Goal: Task Accomplishment & Management: Complete application form

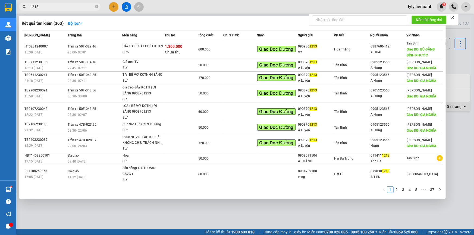
click at [59, 8] on input "1213" at bounding box center [62, 7] width 64 height 6
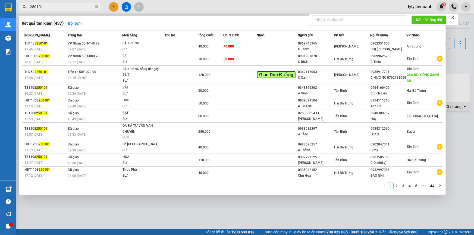
type input "250101"
click at [111, 43] on td "VP Nhận 50H-148.79 07:07 [DATE]" at bounding box center [94, 46] width 56 height 13
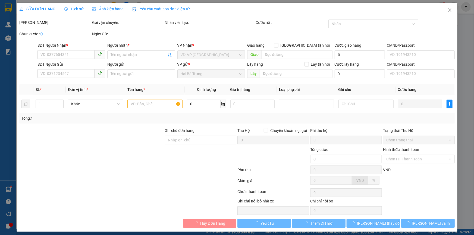
type input "0902351656"
type input "CHỊ [PERSON_NAME]"
type input "0969745965"
type input "C Thơm"
type input "40.000"
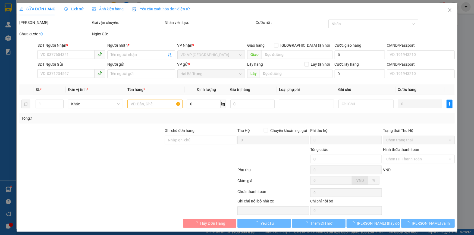
type input "40.000"
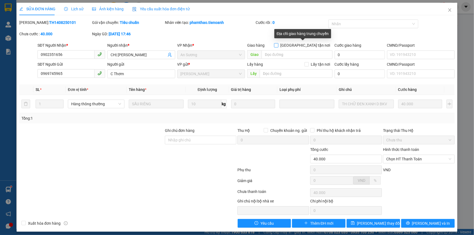
click at [278, 45] on input "[GEOGRAPHIC_DATA] tận nơi" at bounding box center [276, 45] width 4 height 4
checkbox input "true"
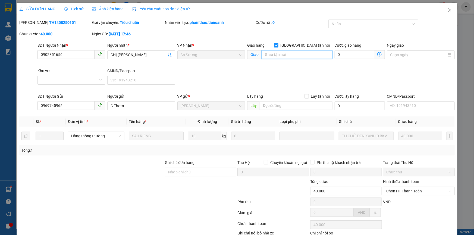
click at [270, 54] on input "search" at bounding box center [297, 54] width 71 height 9
paste input "673 [PERSON_NAME] thủ"
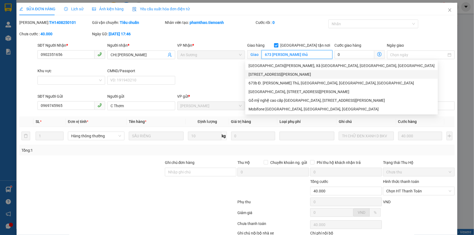
click at [292, 75] on div "[STREET_ADDRESS][PERSON_NAME]" at bounding box center [342, 74] width 186 height 6
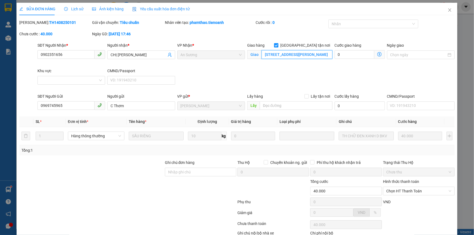
type input "[STREET_ADDRESS][PERSON_NAME]"
click at [378, 54] on icon "dollar-circle" at bounding box center [379, 54] width 4 height 4
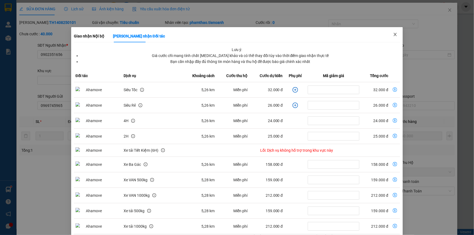
click at [393, 35] on icon "close" at bounding box center [395, 34] width 4 height 4
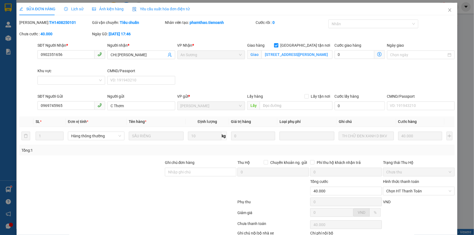
click at [377, 55] on icon "dollar-circle" at bounding box center [379, 54] width 4 height 4
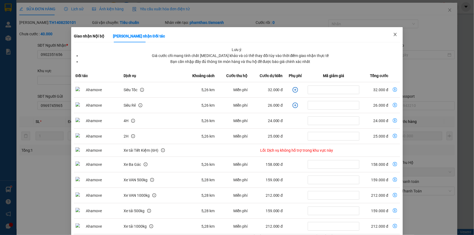
click at [394, 35] on icon "close" at bounding box center [395, 34] width 4 height 4
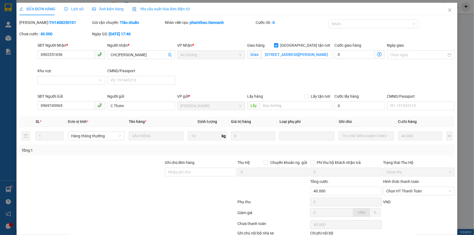
click at [377, 54] on icon "dollar-circle" at bounding box center [379, 54] width 4 height 4
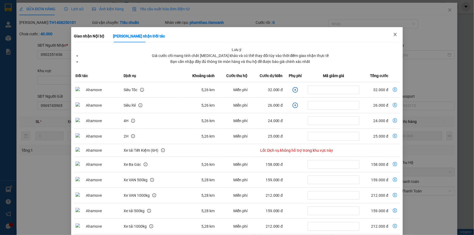
click at [394, 35] on icon "close" at bounding box center [395, 34] width 3 height 3
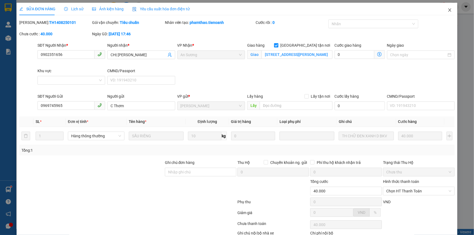
click at [448, 10] on icon "close" at bounding box center [450, 10] width 4 height 4
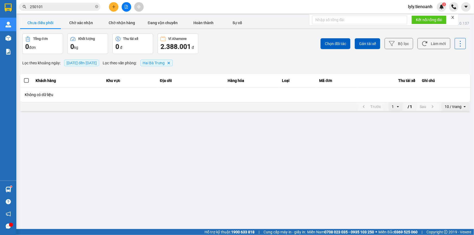
click at [58, 6] on input "250101" at bounding box center [62, 7] width 64 height 6
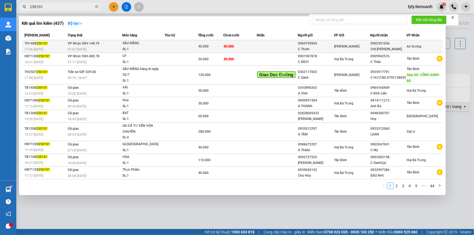
click at [104, 43] on td "VP Nhận 50H-148.79 07:07 [DATE]" at bounding box center [94, 46] width 56 height 13
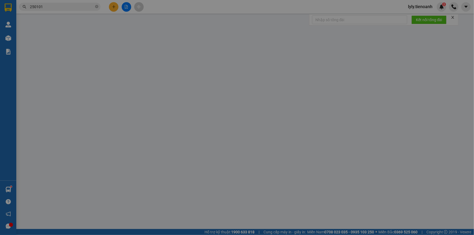
type input "0902351656"
type input "CHỊ [PERSON_NAME]"
type input "0969745965"
type input "C Thơm"
type input "40.000"
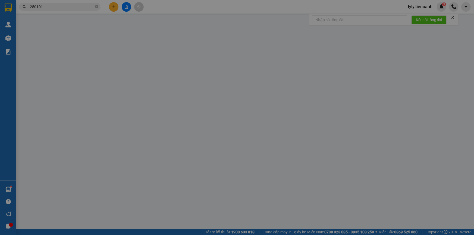
type input "40.000"
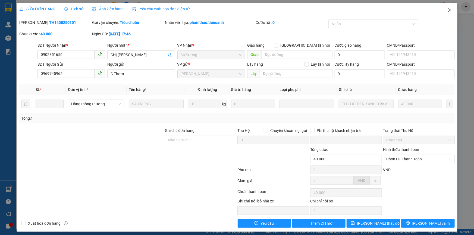
click at [448, 11] on icon "close" at bounding box center [450, 10] width 4 height 4
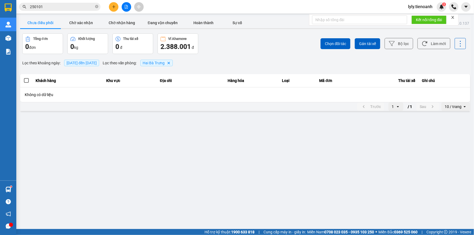
click at [59, 7] on input "250101" at bounding box center [62, 7] width 64 height 6
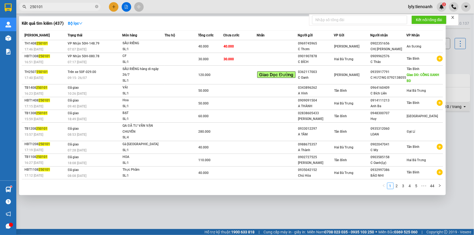
click at [59, 7] on input "250101" at bounding box center [62, 7] width 64 height 6
paste input "0963230222"
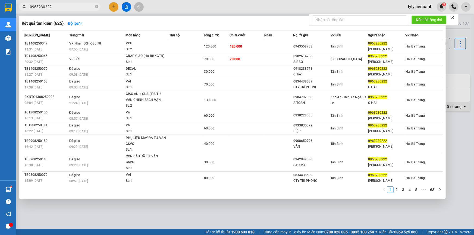
type input "0963230222"
click at [59, 6] on input "0963230222" at bounding box center [62, 7] width 64 height 6
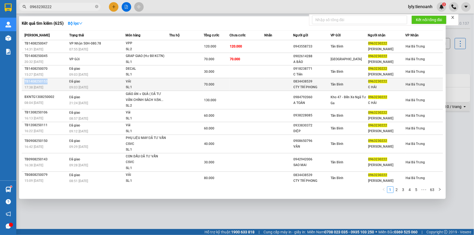
copy div "TB1408250153"
drag, startPoint x: 49, startPoint y: 82, endPoint x: 24, endPoint y: 83, distance: 24.2
click at [24, 83] on div "TB1408250153" at bounding box center [45, 82] width 43 height 6
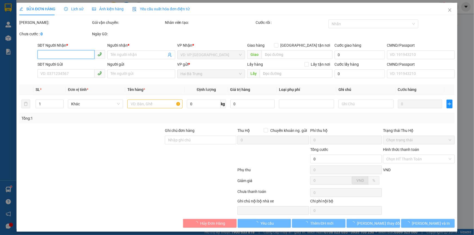
type input "0963230222"
type input "C HẢI"
type input "0834438539"
type input "CTY TRÍ PHONG"
type input "70.000"
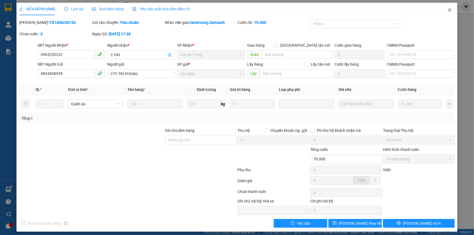
click at [448, 10] on icon "close" at bounding box center [450, 10] width 4 height 4
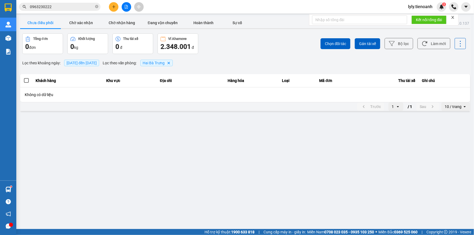
click at [70, 8] on input "0963230222" at bounding box center [62, 7] width 64 height 6
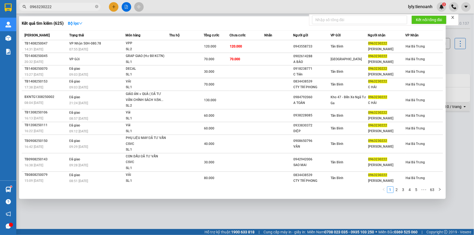
click at [61, 6] on input "0963230222" at bounding box center [62, 7] width 64 height 6
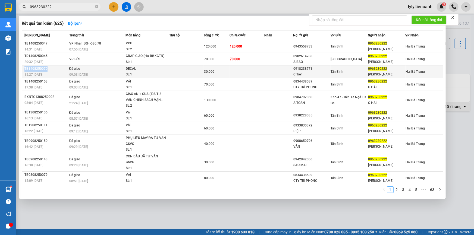
drag, startPoint x: 50, startPoint y: 69, endPoint x: 25, endPoint y: 71, distance: 25.1
click at [25, 71] on div "TB1408250070" at bounding box center [45, 69] width 43 height 6
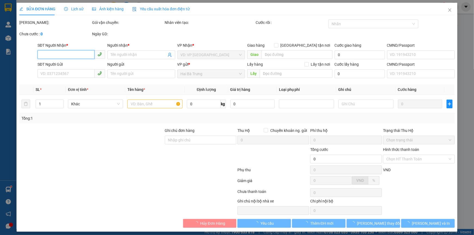
type input "0963230222"
type input "[PERSON_NAME]"
type input "0918238771"
type input "C Tiên"
type input "30.000"
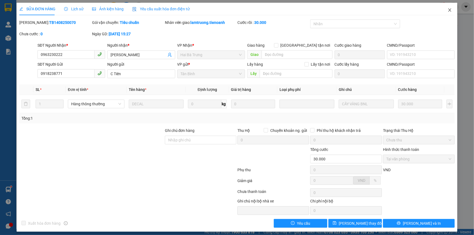
click at [448, 10] on icon "close" at bounding box center [449, 9] width 3 height 3
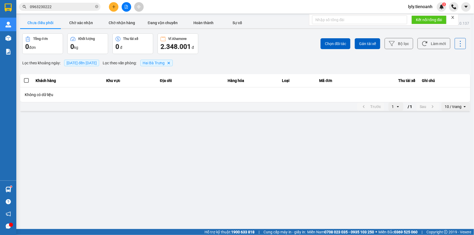
click at [65, 6] on input "0963230222" at bounding box center [62, 7] width 64 height 6
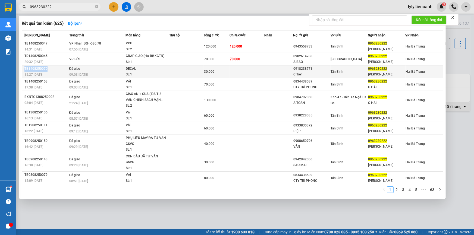
copy div "TB1408250070"
drag, startPoint x: 50, startPoint y: 70, endPoint x: 25, endPoint y: 71, distance: 25.3
click at [25, 71] on div "TB1408250070" at bounding box center [45, 69] width 43 height 6
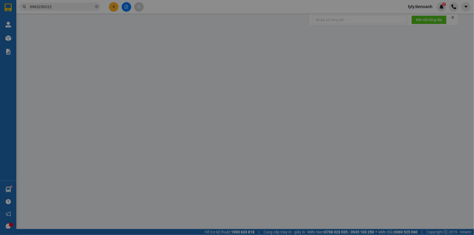
type input "0963230222"
type input "[PERSON_NAME]"
type input "0918238771"
type input "C Tiên"
type input "30.000"
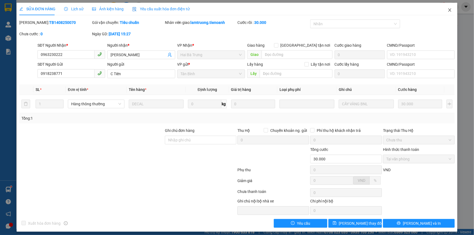
click at [448, 11] on icon "close" at bounding box center [450, 10] width 4 height 4
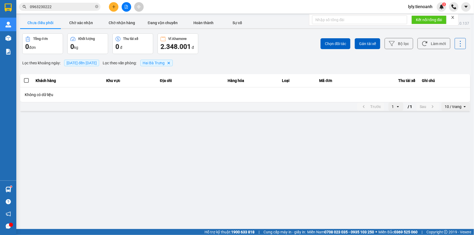
click at [56, 7] on input "0963230222" at bounding box center [62, 7] width 64 height 6
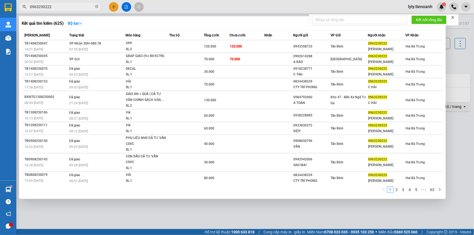
click at [59, 5] on input "0963230222" at bounding box center [62, 7] width 64 height 6
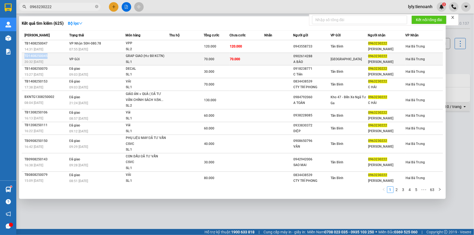
copy div "TD1408250045"
drag, startPoint x: 48, startPoint y: 57, endPoint x: 23, endPoint y: 57, distance: 24.7
click at [23, 57] on td "TD1408250045 20:32 [DATE]" at bounding box center [45, 59] width 46 height 12
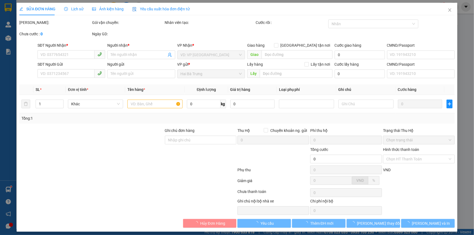
type input "0963230222"
type input "[PERSON_NAME]"
type input "0902614288"
type input "A BẢO"
type input "70.000"
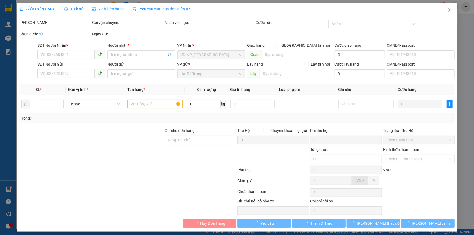
type input "70.000"
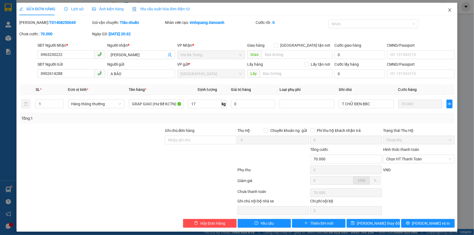
click at [448, 10] on icon "close" at bounding box center [450, 10] width 4 height 4
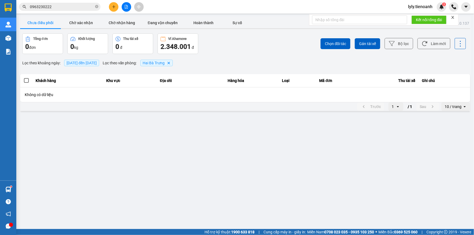
click at [71, 7] on input "0963230222" at bounding box center [62, 7] width 64 height 6
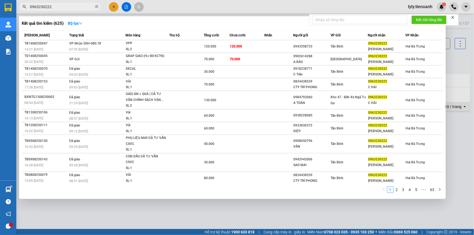
click at [56, 11] on div at bounding box center [237, 117] width 474 height 235
click at [57, 8] on input "0963230222" at bounding box center [62, 7] width 64 height 6
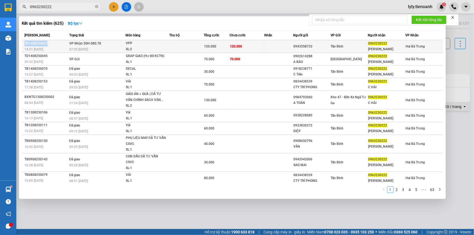
copy div "TB1408250047"
drag, startPoint x: 49, startPoint y: 44, endPoint x: 25, endPoint y: 44, distance: 23.6
click at [25, 44] on div "TB1408250047" at bounding box center [45, 44] width 43 height 6
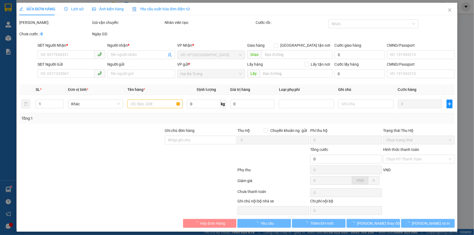
type input "0963230222"
type input "[PERSON_NAME]"
type input "0943558733"
type input "120.000"
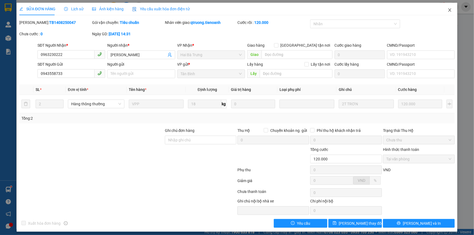
click at [448, 10] on icon "close" at bounding box center [450, 10] width 4 height 4
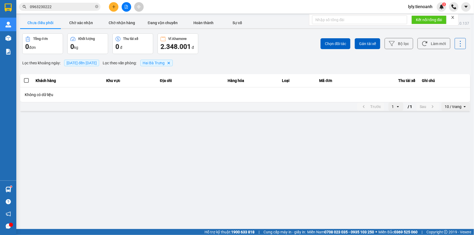
click at [62, 8] on input "0963230222" at bounding box center [62, 7] width 64 height 6
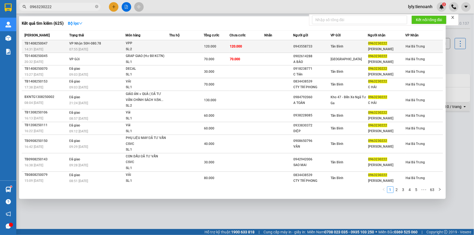
click at [106, 48] on div "07:55 [DATE]" at bounding box center [97, 49] width 56 height 6
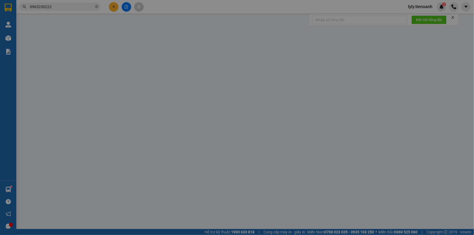
type input "0963230222"
type input "[PERSON_NAME]"
type input "0943558733"
type input "120.000"
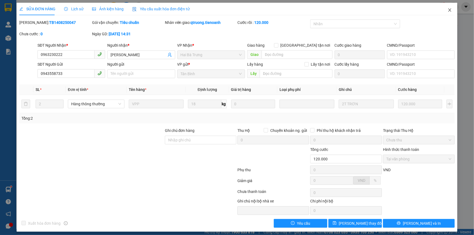
click at [448, 11] on icon "close" at bounding box center [449, 9] width 3 height 3
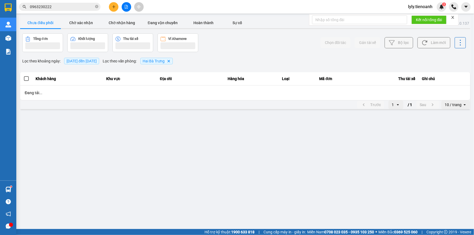
click at [66, 5] on input "0963230222" at bounding box center [62, 7] width 64 height 6
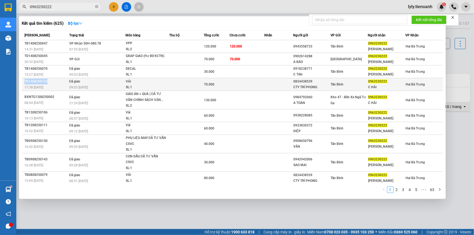
copy div "TB1408250153"
drag, startPoint x: 48, startPoint y: 81, endPoint x: 22, endPoint y: 82, distance: 25.5
click at [22, 82] on td "TB1408250153 17:38 [DATE]" at bounding box center [45, 84] width 46 height 13
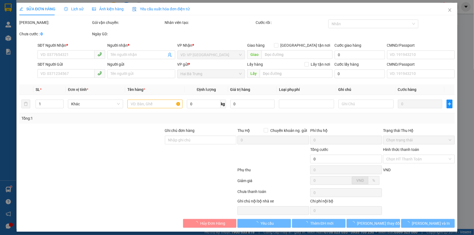
type input "0963230222"
type input "C HẢI"
type input "0834438539"
type input "CTY TRÍ PHONG"
type input "70.000"
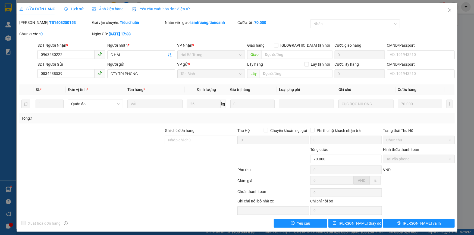
click at [168, 172] on div at bounding box center [128, 171] width 218 height 11
click at [448, 9] on icon "close" at bounding box center [450, 10] width 4 height 4
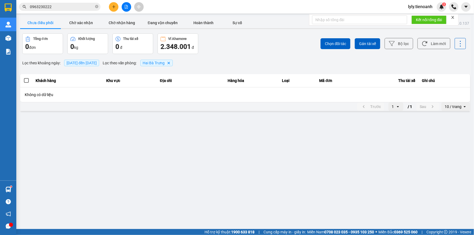
click at [55, 8] on input "0963230222" at bounding box center [62, 7] width 64 height 6
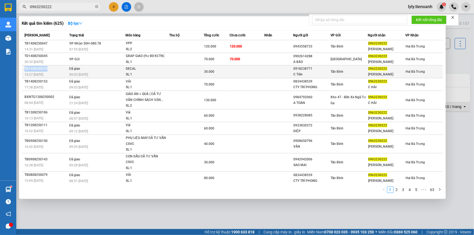
copy div "TB1408250070"
drag, startPoint x: 49, startPoint y: 68, endPoint x: 23, endPoint y: 69, distance: 26.4
click at [23, 69] on td "TB1408250070 15:27 [DATE]" at bounding box center [45, 71] width 46 height 13
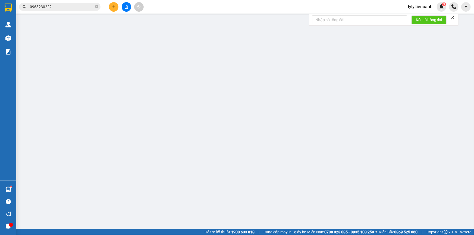
type input "0963230222"
type input "[PERSON_NAME]"
type input "0918238771"
type input "C Tiên"
type input "30.000"
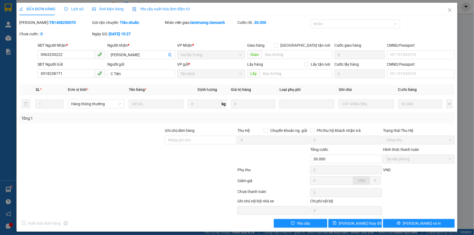
click at [177, 174] on div at bounding box center [128, 171] width 218 height 11
click at [448, 8] on icon "close" at bounding box center [450, 10] width 4 height 4
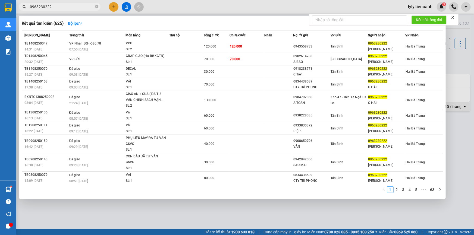
click at [54, 7] on input "0963230222" at bounding box center [62, 7] width 64 height 6
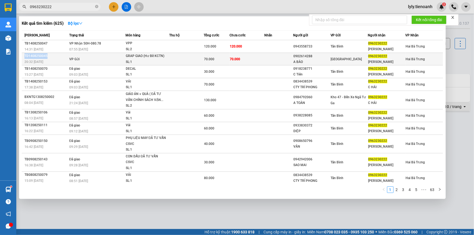
copy div "TD1408250045"
drag, startPoint x: 47, startPoint y: 56, endPoint x: 24, endPoint y: 58, distance: 23.7
click at [24, 58] on td "TD1408250045 20:32 [DATE]" at bounding box center [45, 59] width 46 height 12
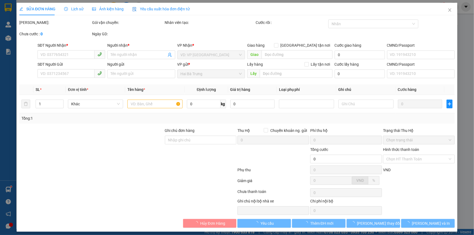
type input "0963230222"
type input "[PERSON_NAME]"
type input "0902614288"
type input "A BẢO"
type input "70.000"
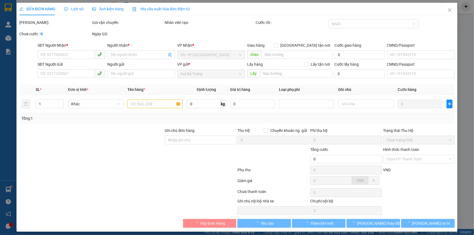
type input "70.000"
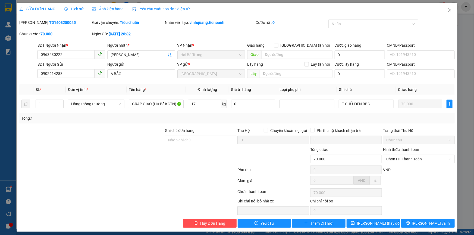
drag, startPoint x: 153, startPoint y: 170, endPoint x: 191, endPoint y: 166, distance: 38.0
click at [153, 170] on div at bounding box center [128, 171] width 218 height 11
click at [448, 10] on icon "close" at bounding box center [450, 10] width 4 height 4
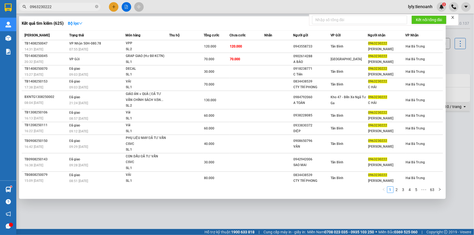
click at [63, 4] on input "0963230222" at bounding box center [62, 7] width 64 height 6
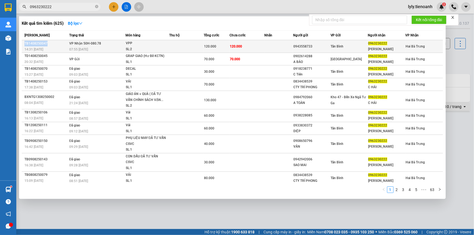
copy div "TB1408250047"
drag, startPoint x: 46, startPoint y: 44, endPoint x: 23, endPoint y: 45, distance: 23.1
click at [23, 45] on td "TB1408250047 14:31 [DATE]" at bounding box center [45, 46] width 46 height 13
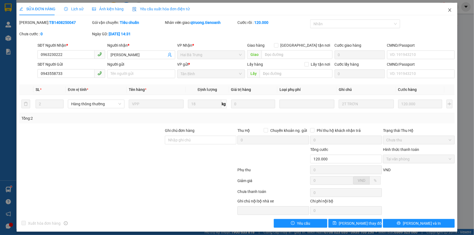
click at [448, 10] on icon "close" at bounding box center [450, 10] width 4 height 4
